Goal: Task Accomplishment & Management: Complete application form

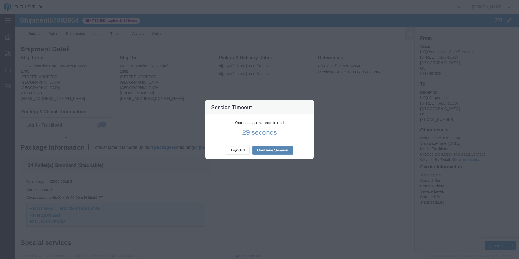
click at [274, 149] on button "Continue Session" at bounding box center [273, 150] width 40 height 9
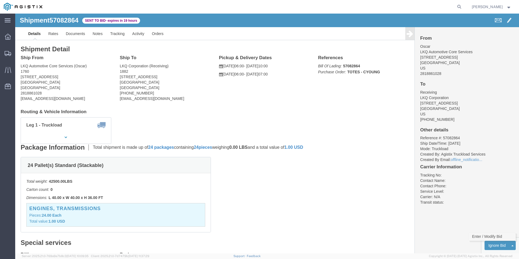
click link "Enter / Modify Bid"
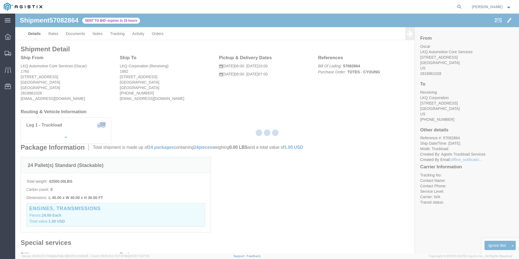
select select "18393"
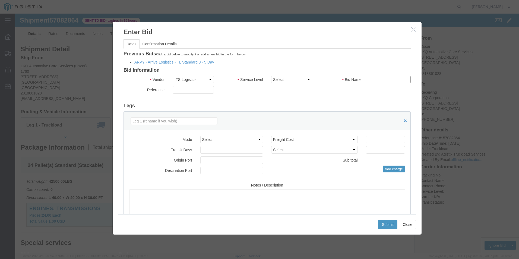
click input "text"
type input "ITS BID"
click select "Select Air Less than Truckload Multi-Leg Ocean Freight Rail Small Parcel Truckl…"
select select "TL"
click select "Select Air Less than Truckload Multi-Leg Ocean Freight Rail Small Parcel Truckl…"
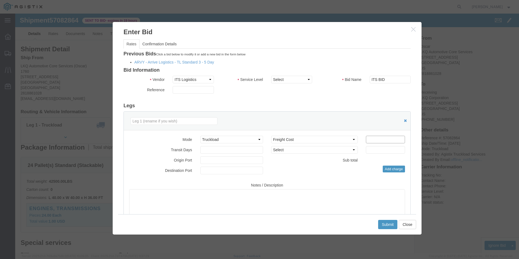
click input "number"
type input "624"
click select "Select Guaranteed Next Day Rail TL Standard 3 - 5 Day"
select select "38971"
click select "Select Guaranteed Next Day Rail TL Standard 3 - 5 Day"
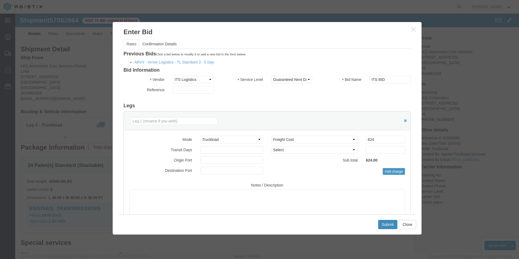
click button "Submit"
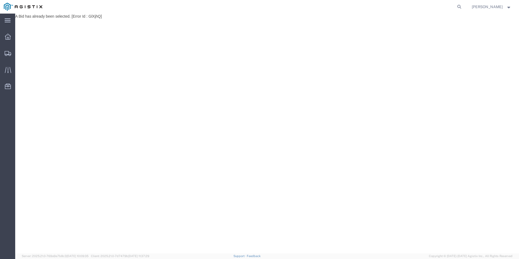
click at [16, 55] on div "A Bid has already been selected. [Error Id : GlXjhQ]" at bounding box center [267, 134] width 504 height 240
click at [12, 53] on div at bounding box center [7, 53] width 15 height 11
